Goal: Information Seeking & Learning: Learn about a topic

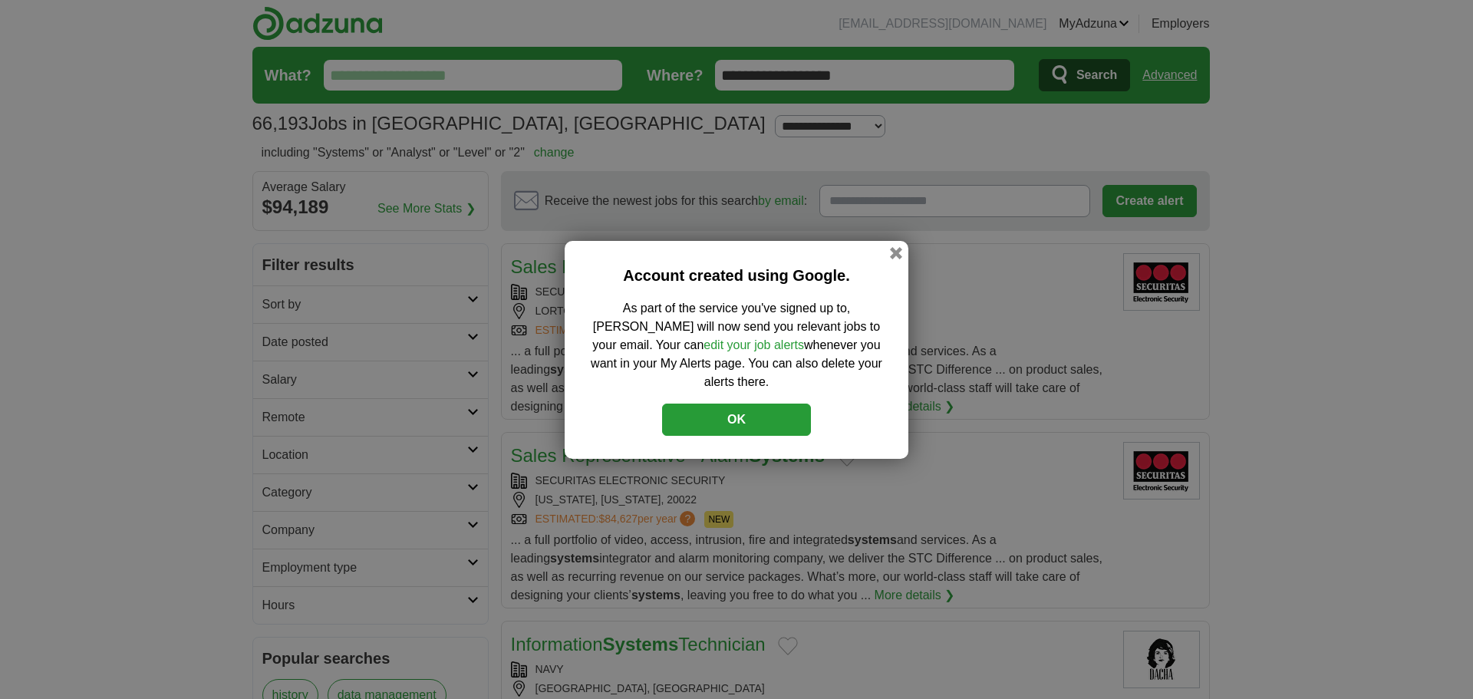
click at [727, 414] on button "OK" at bounding box center [736, 420] width 149 height 32
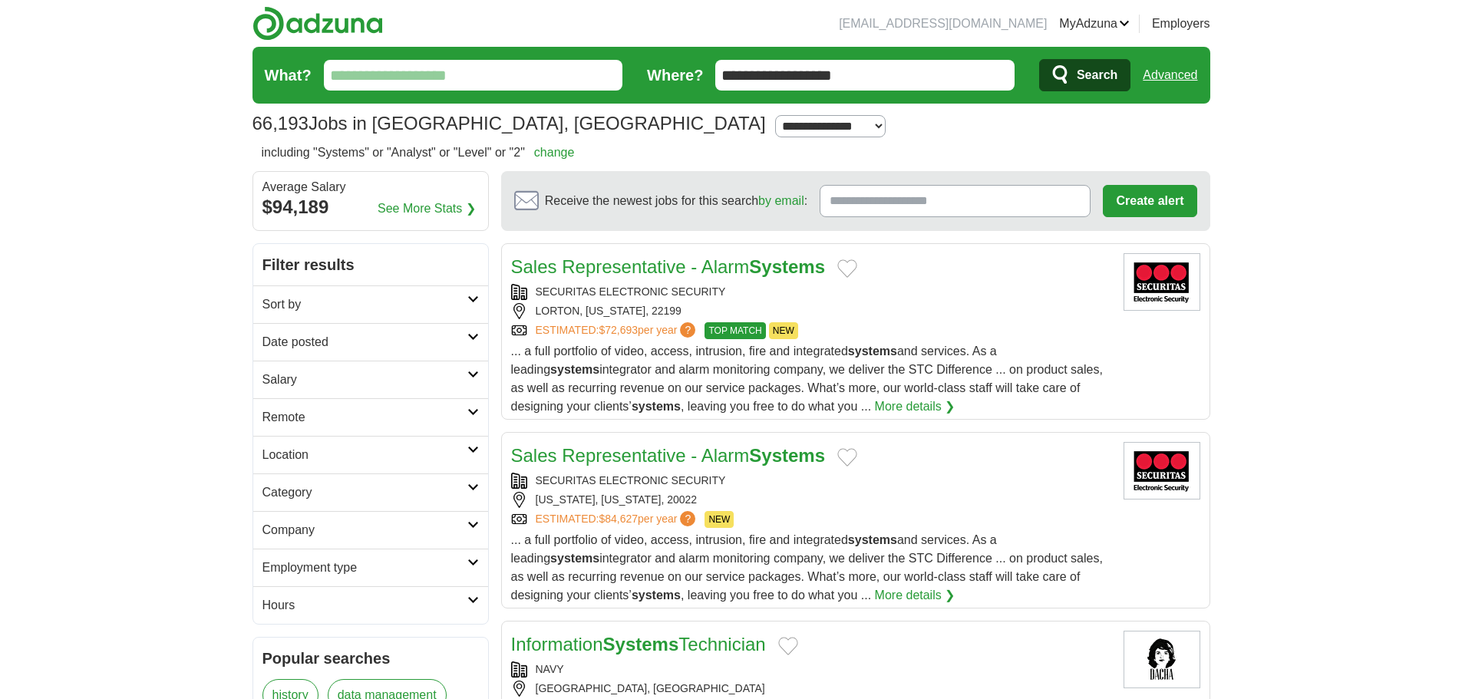
click at [465, 303] on h2 "Sort by" at bounding box center [364, 304] width 205 height 18
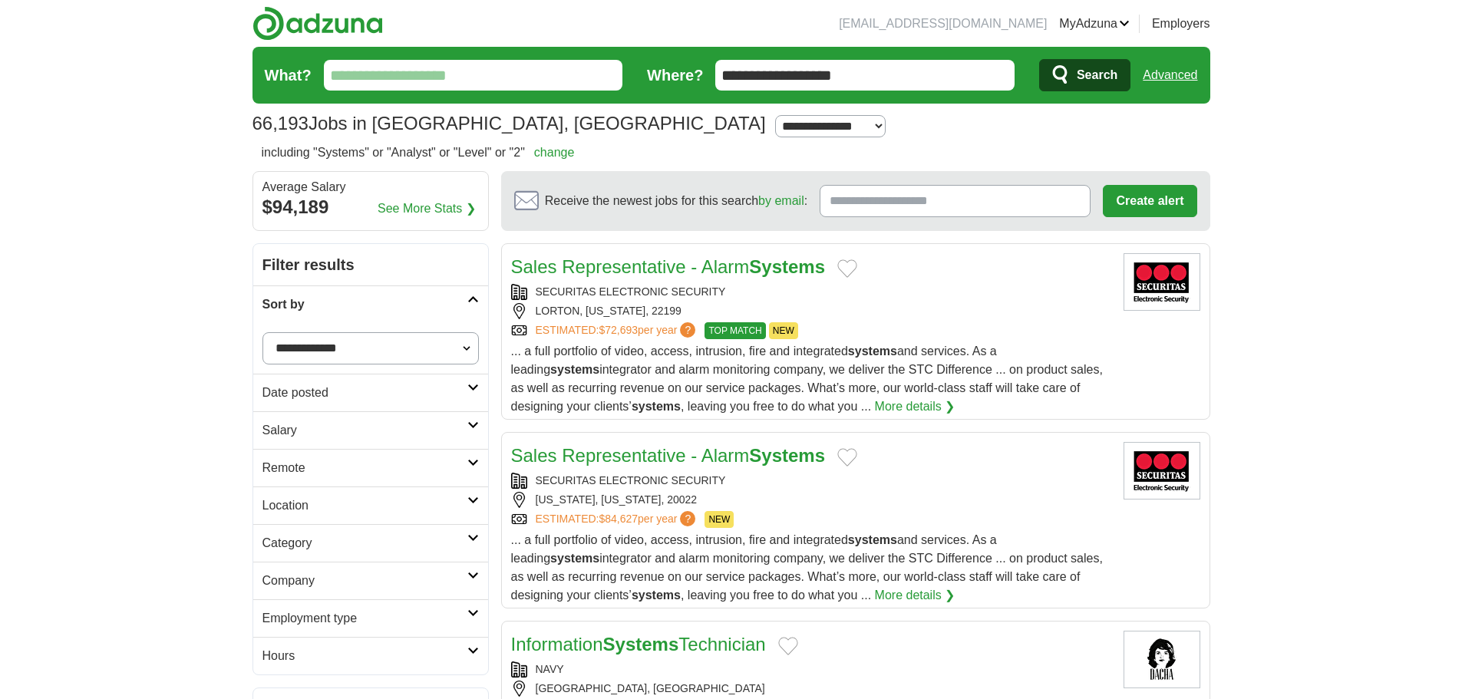
click at [465, 303] on h2 "Sort by" at bounding box center [364, 304] width 205 height 18
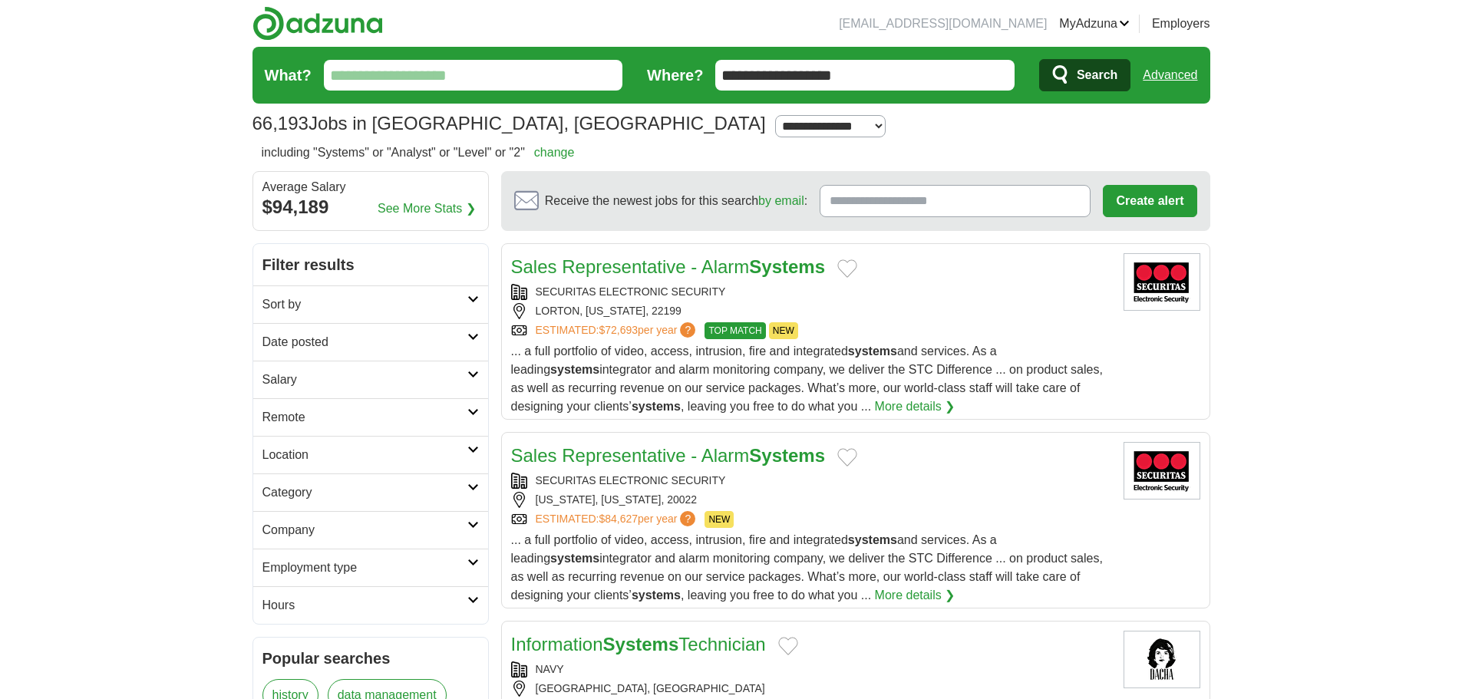
click at [480, 491] on link "Category" at bounding box center [370, 492] width 235 height 38
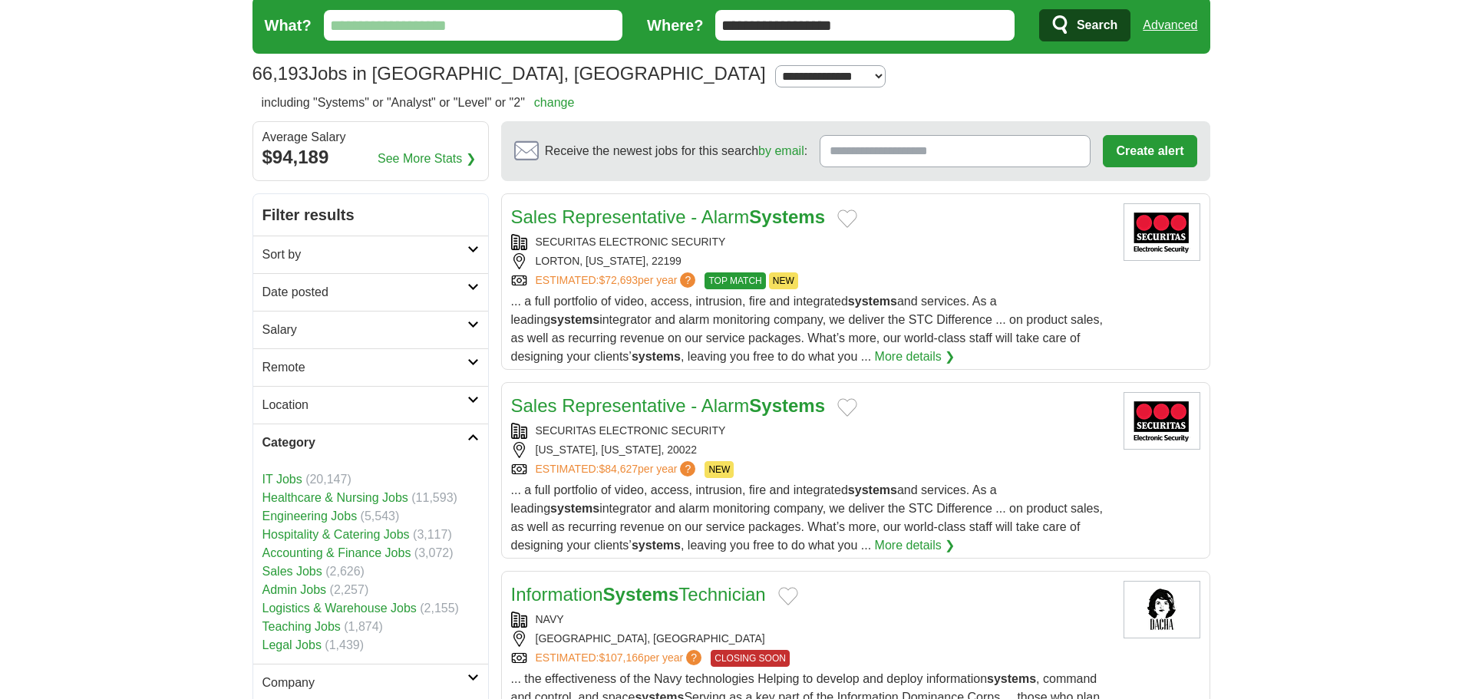
scroll to position [77, 0]
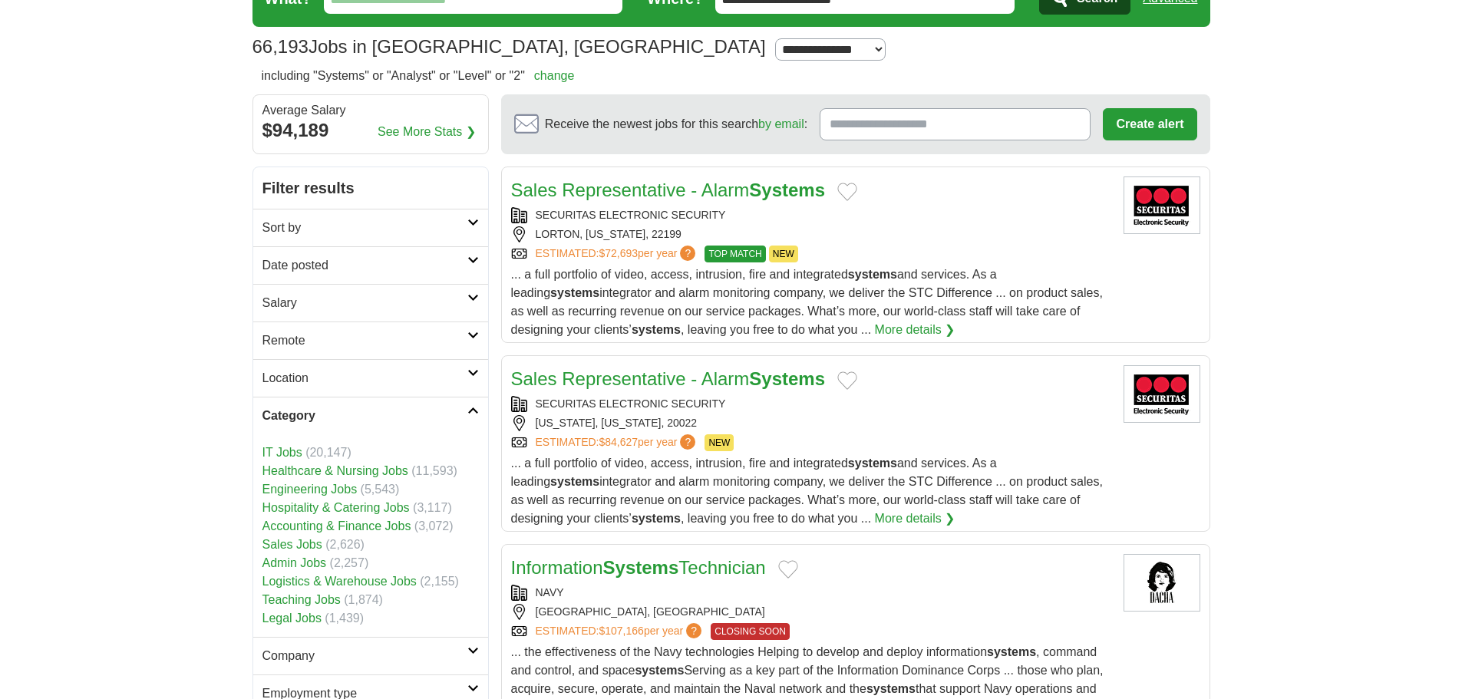
click at [278, 457] on link "IT Jobs" at bounding box center [282, 452] width 40 height 13
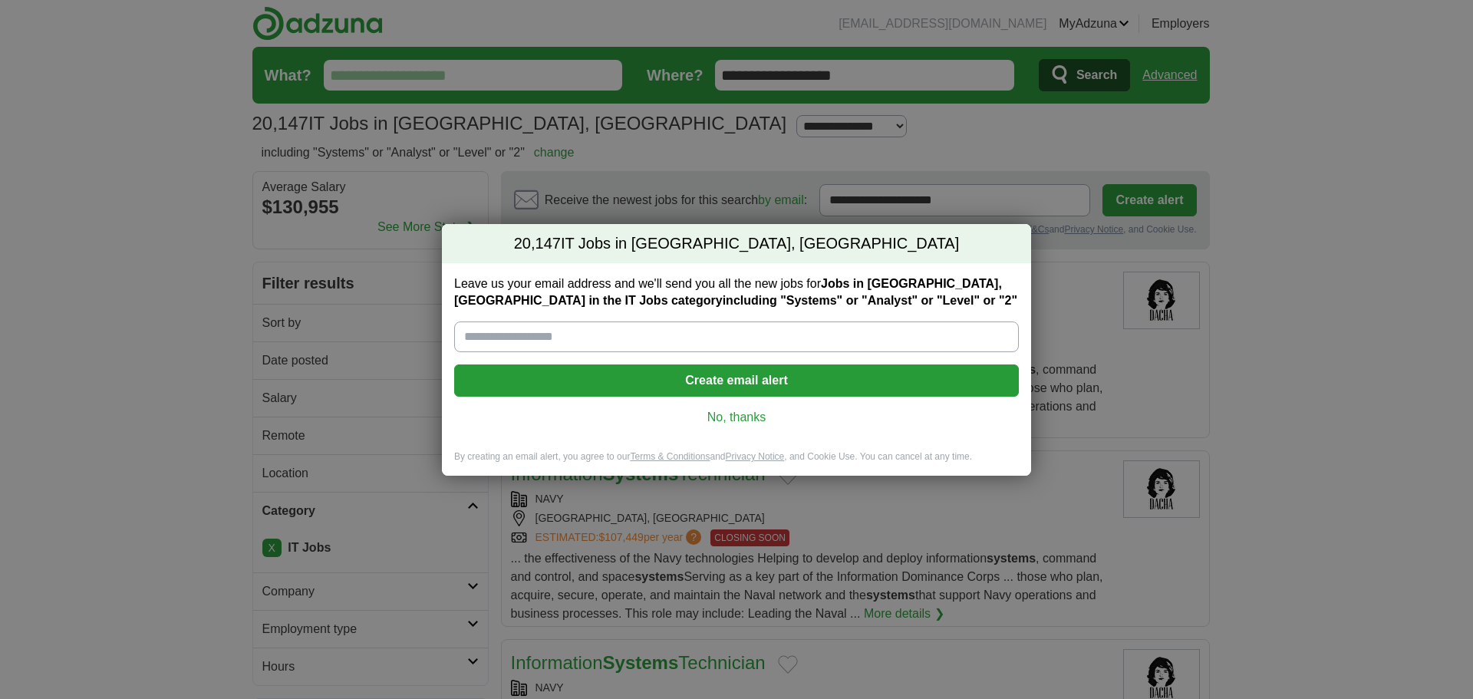
click at [609, 334] on input "Leave us your email address and we'll send you all the new jobs for Jobs in For…" at bounding box center [736, 337] width 565 height 31
click at [724, 422] on link "No, thanks" at bounding box center [737, 417] width 540 height 17
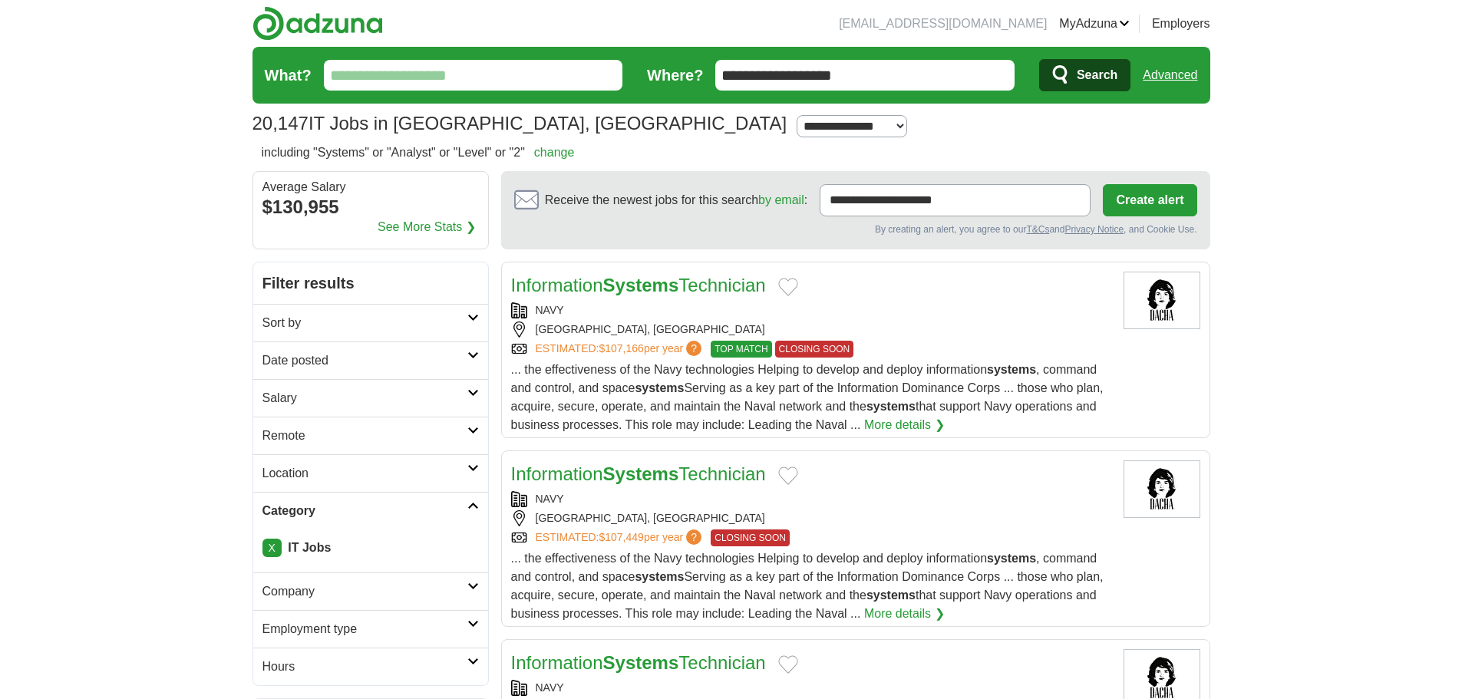
click at [595, 283] on link "Information Systems Technician" at bounding box center [638, 285] width 255 height 21
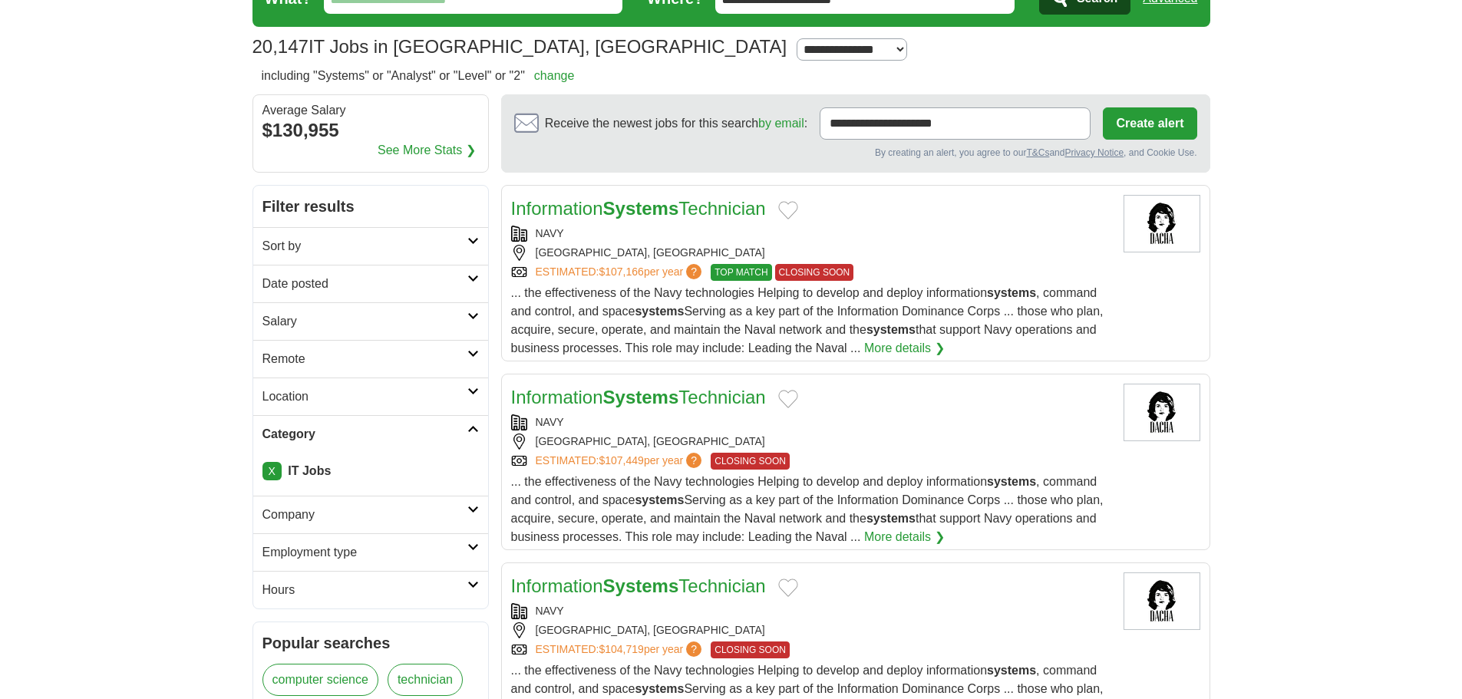
scroll to position [153, 0]
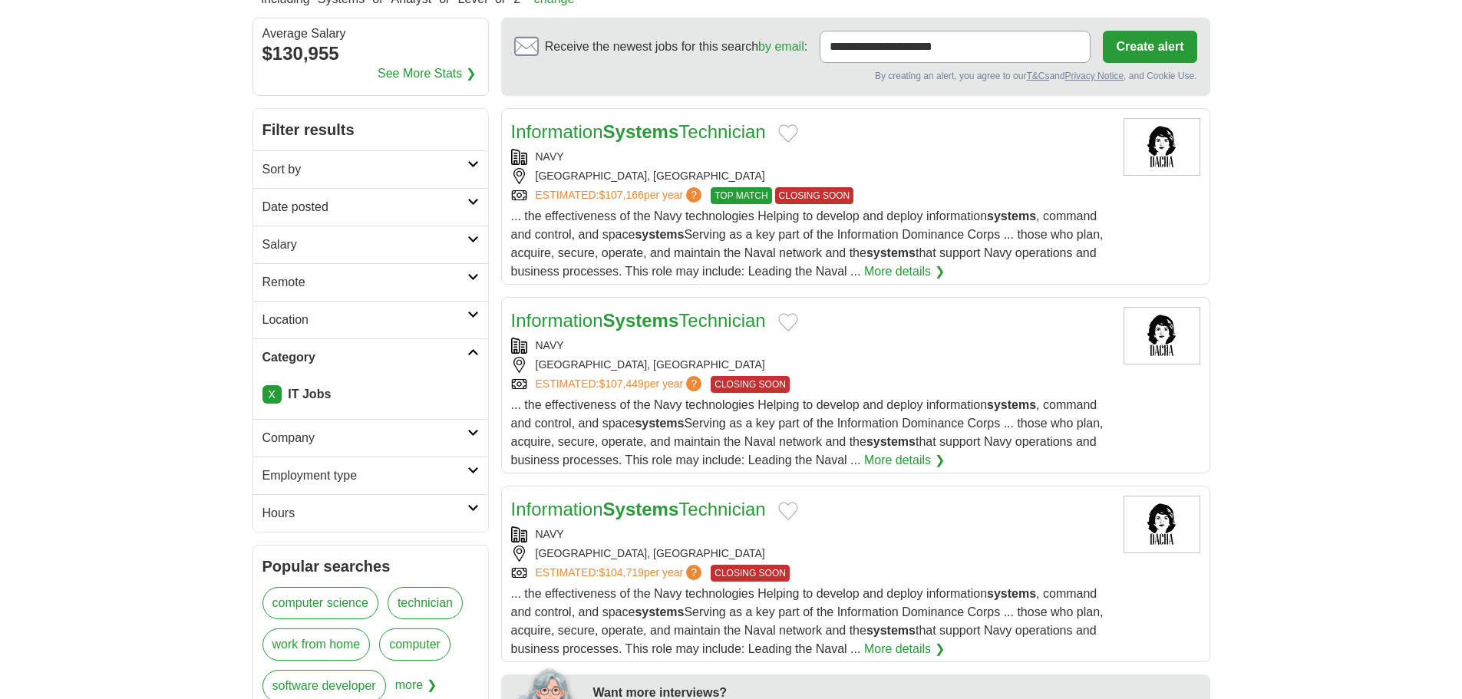
click at [478, 434] on icon at bounding box center [473, 433] width 12 height 8
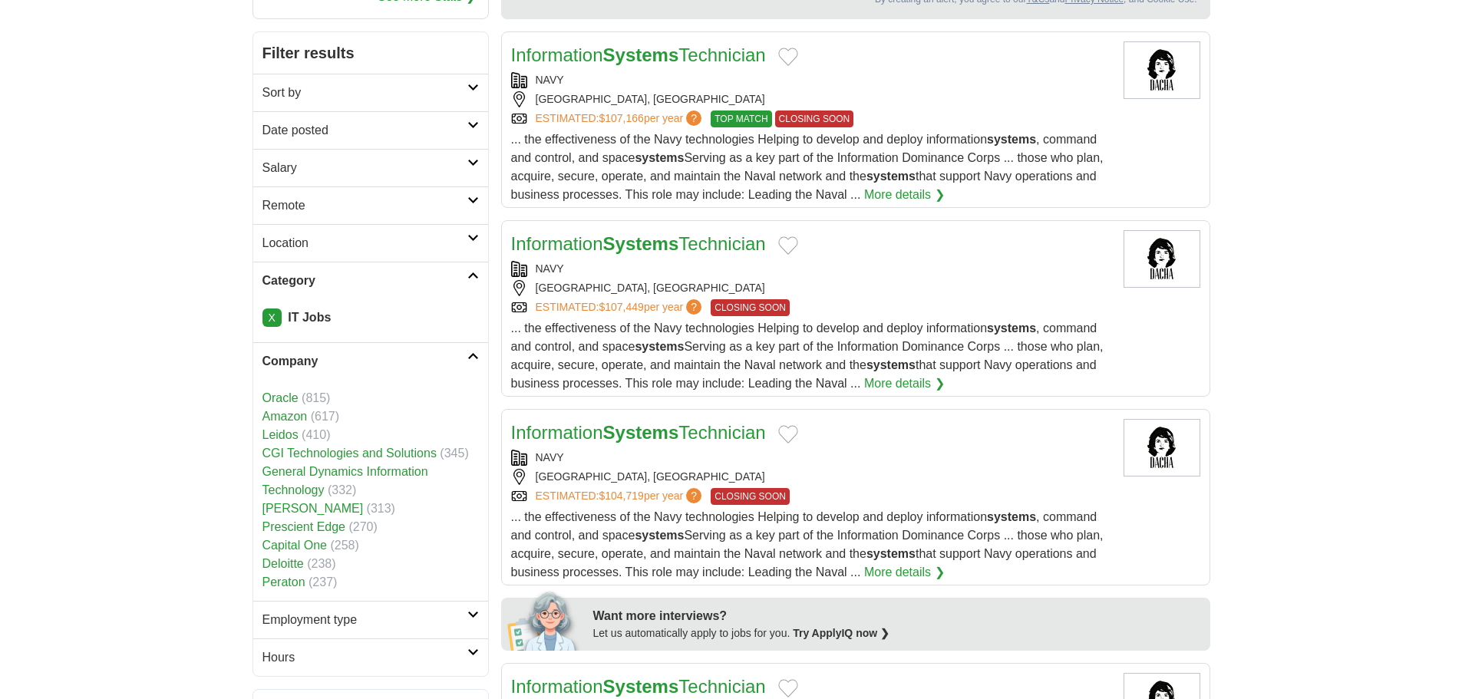
scroll to position [307, 0]
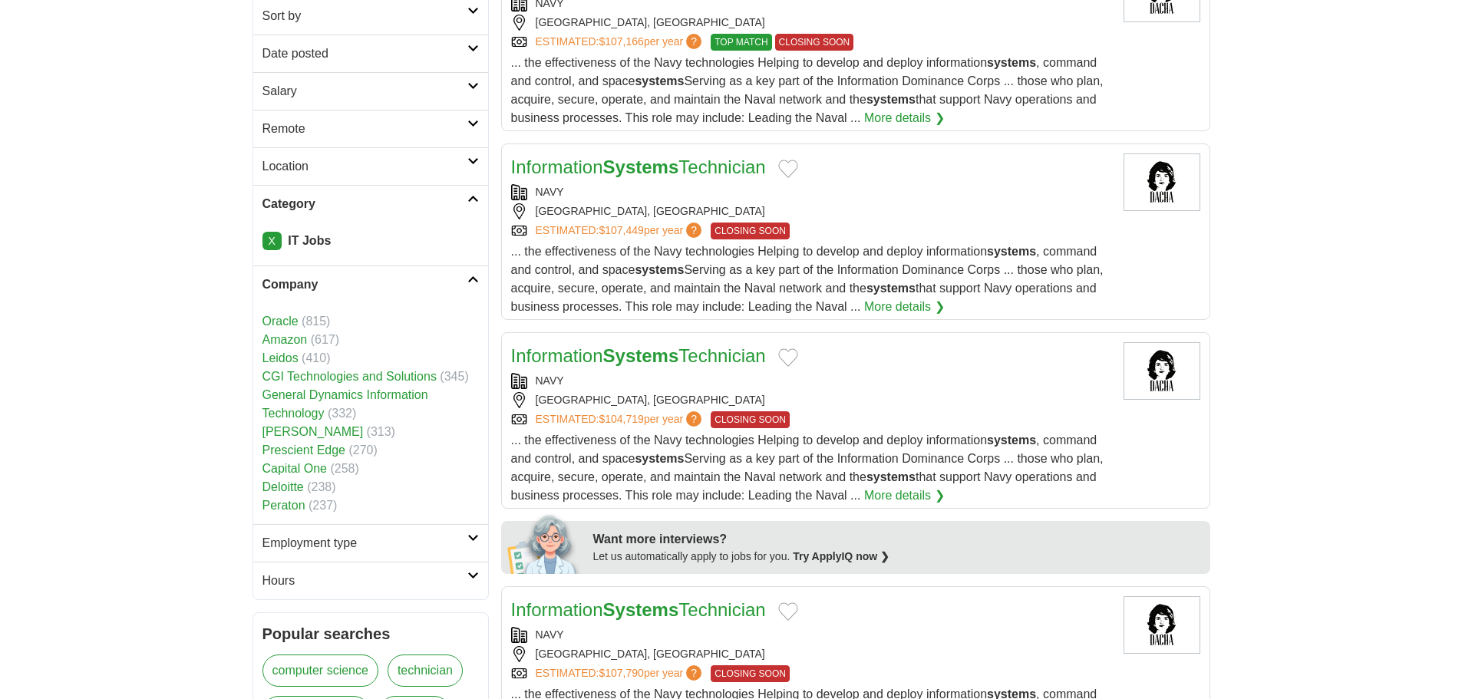
click at [468, 543] on link "Employment type" at bounding box center [370, 543] width 235 height 38
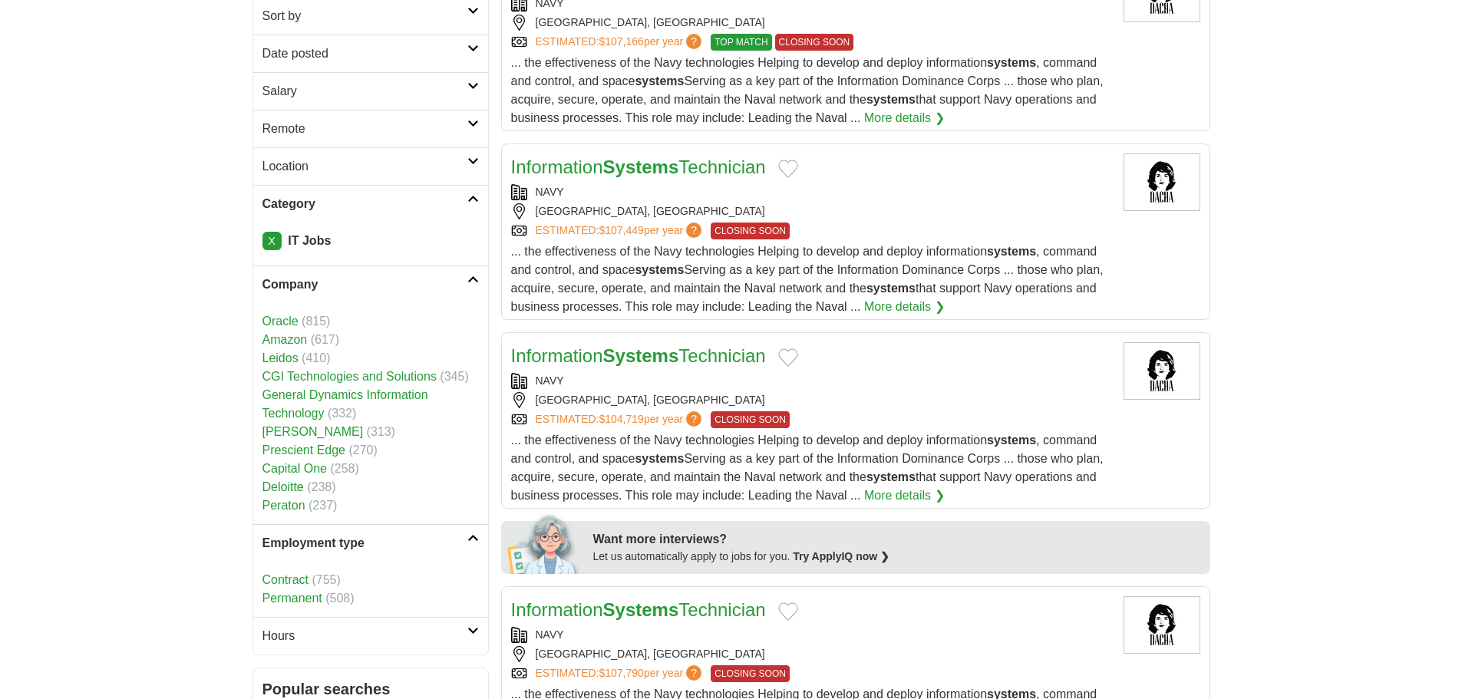
click at [311, 600] on link "Permanent" at bounding box center [292, 598] width 60 height 13
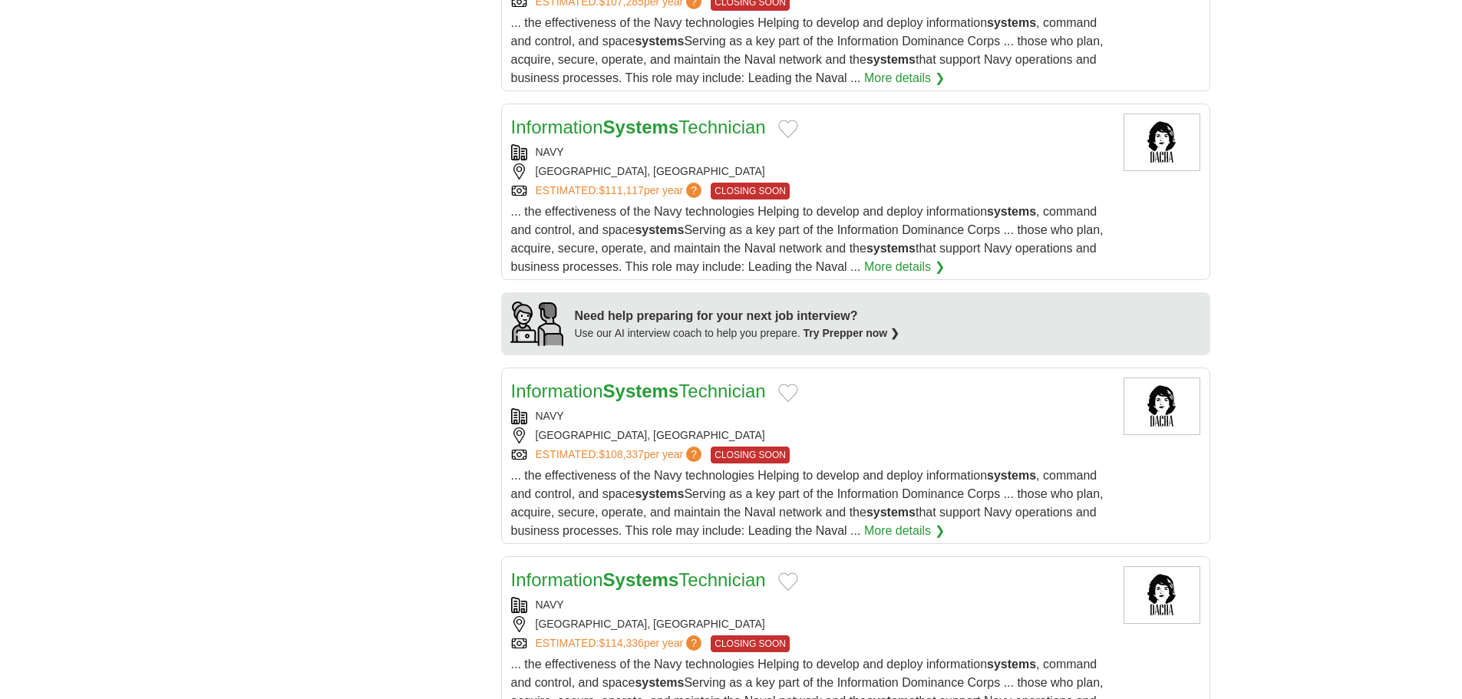
scroll to position [1228, 0]
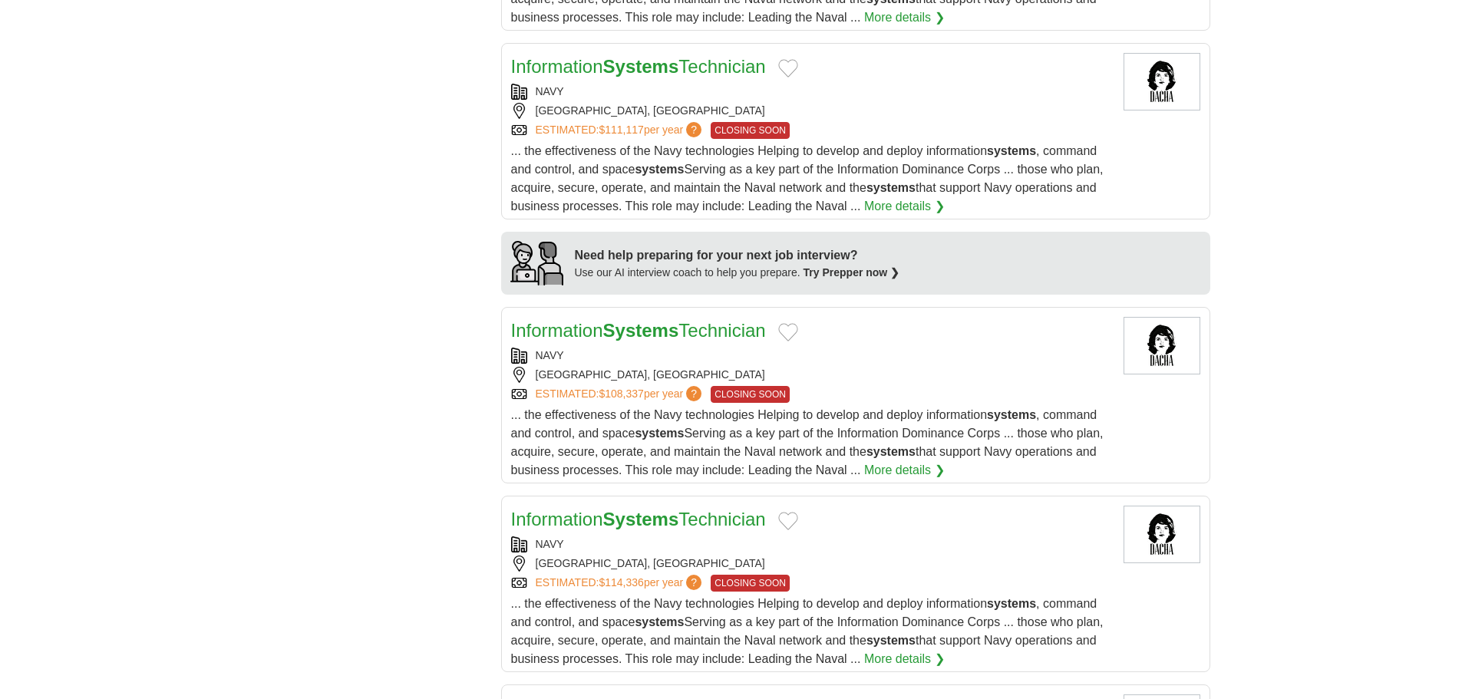
click at [648, 329] on strong "Systems" at bounding box center [641, 330] width 76 height 21
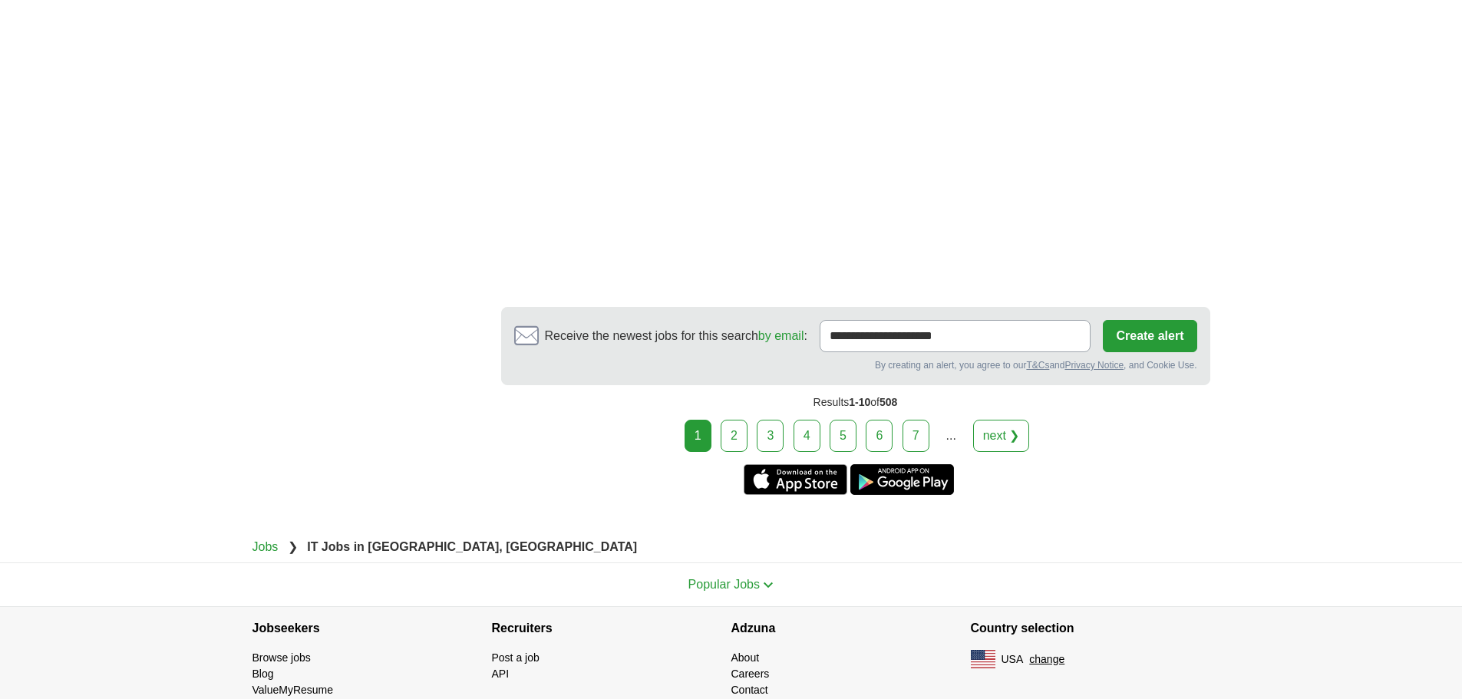
scroll to position [2532, 0]
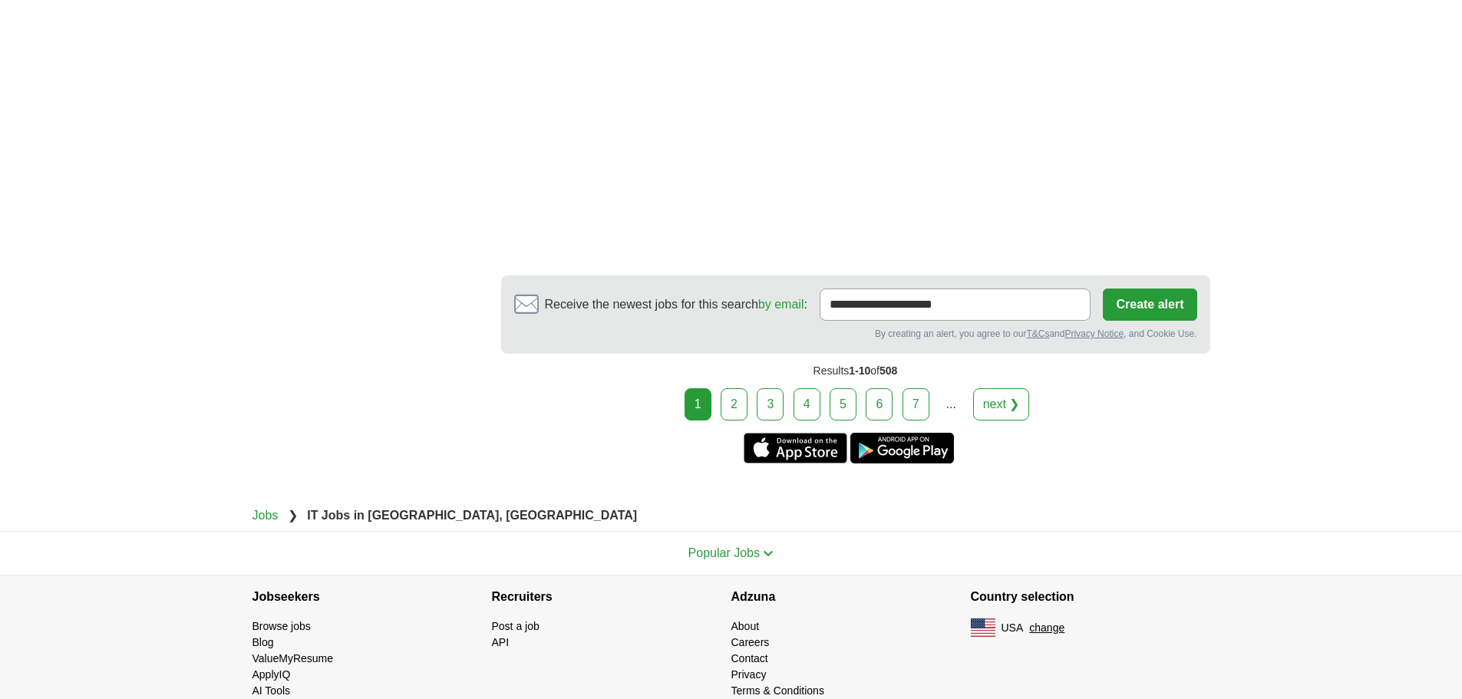
click at [736, 397] on link "2" at bounding box center [734, 404] width 27 height 32
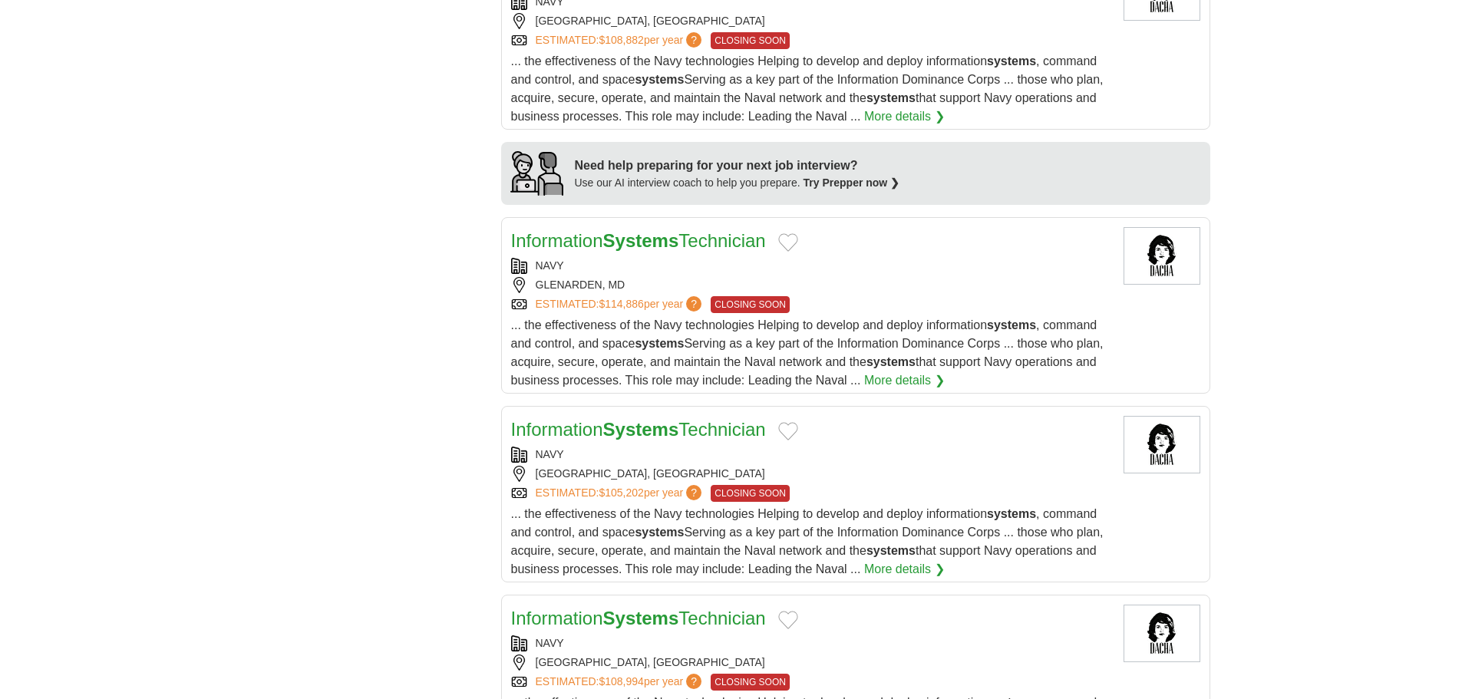
scroll to position [1381, 0]
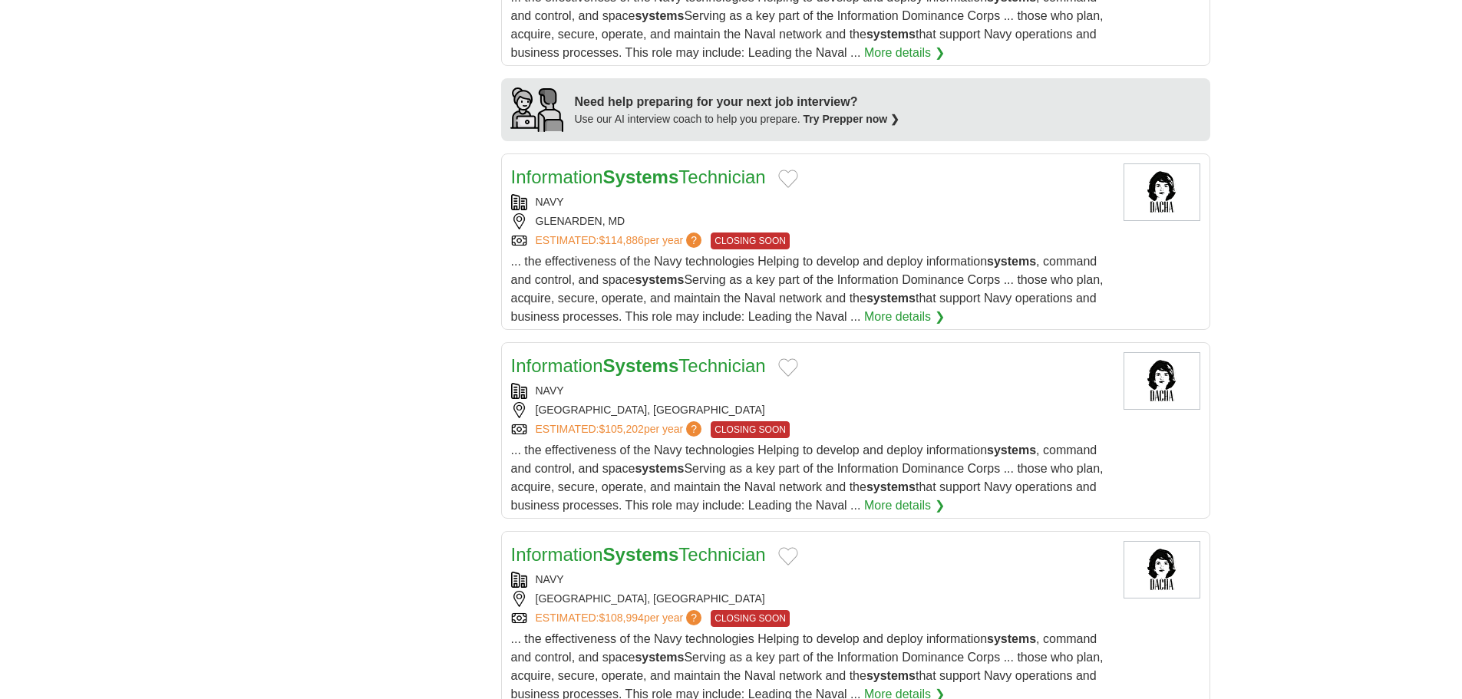
click at [618, 363] on strong "Systems" at bounding box center [641, 365] width 76 height 21
click at [1171, 195] on img at bounding box center [1161, 192] width 77 height 58
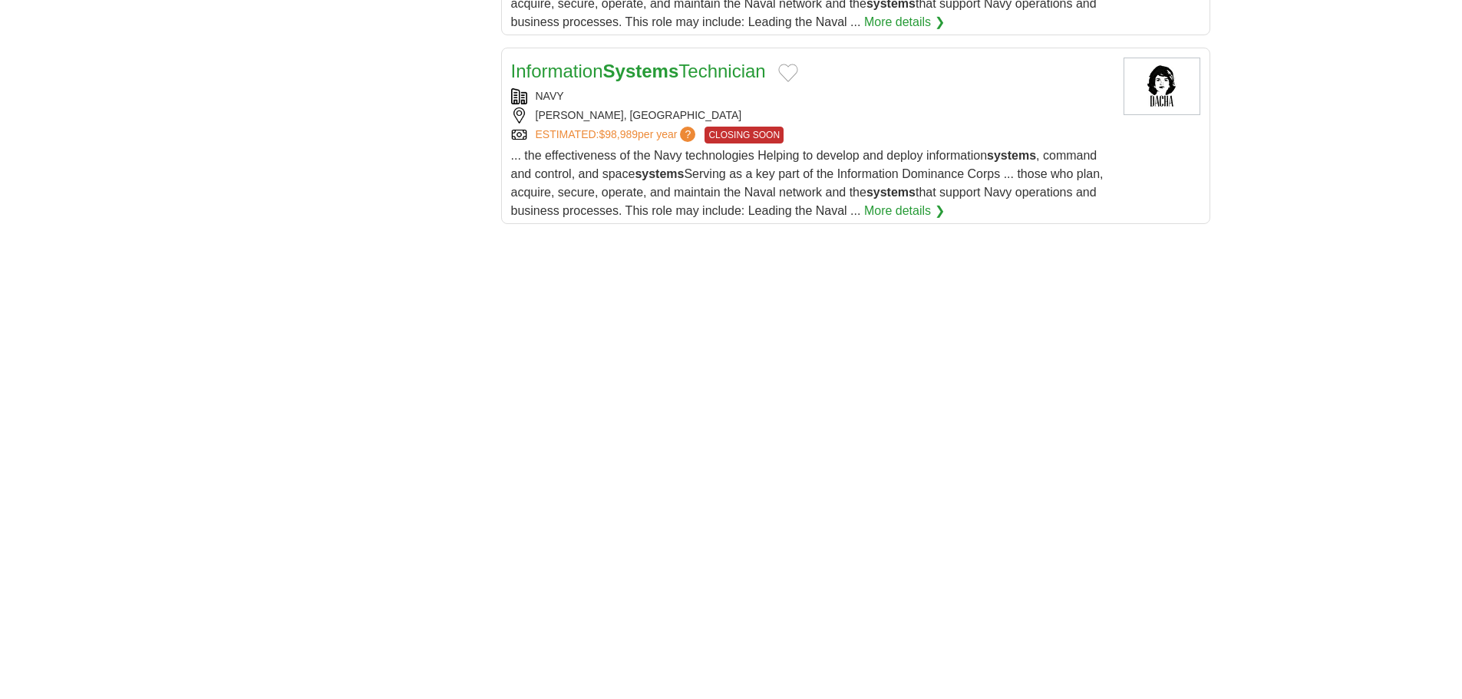
scroll to position [2149, 0]
